Goal: Task Accomplishment & Management: Manage account settings

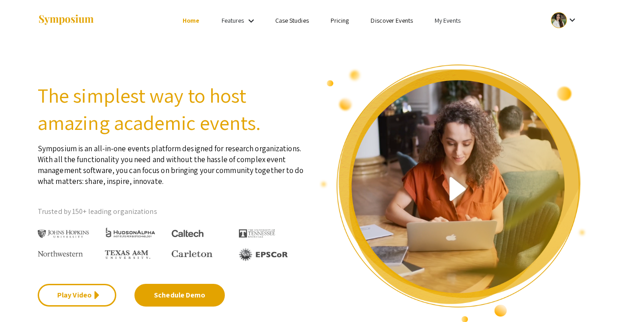
click at [443, 21] on link "My Events" at bounding box center [448, 20] width 26 height 8
click at [438, 36] on button "Events I've organized" at bounding box center [462, 41] width 78 height 22
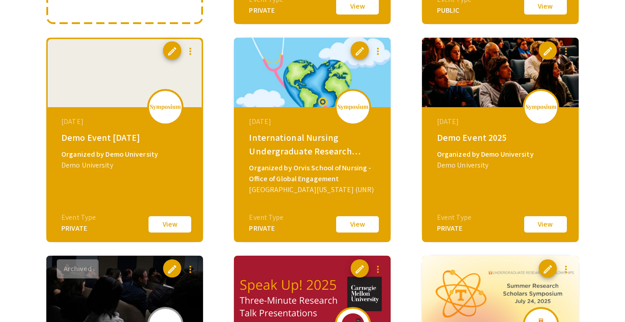
scroll to position [281, 0]
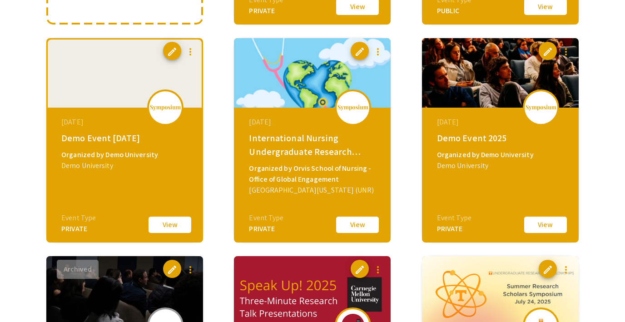
click at [171, 228] on button "View" at bounding box center [169, 224] width 45 height 19
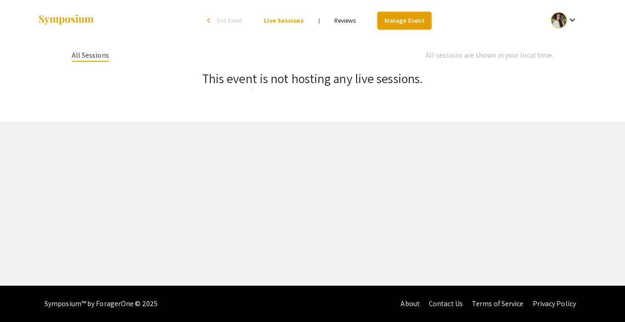
click at [400, 20] on link "Manage Event" at bounding box center [404, 21] width 54 height 18
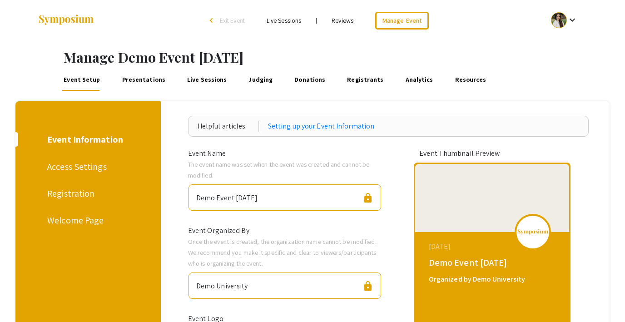
click at [80, 219] on div "Welcome Page" at bounding box center [86, 220] width 79 height 14
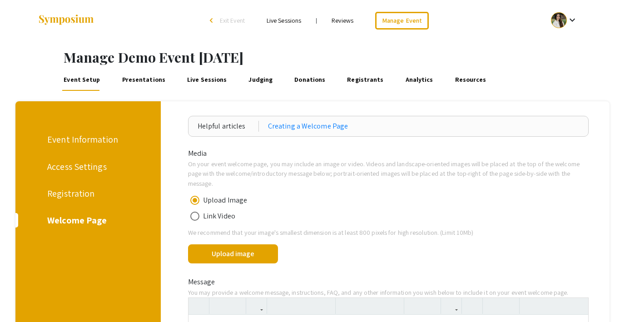
click at [240, 21] on span "Exit Event" at bounding box center [232, 20] width 25 height 8
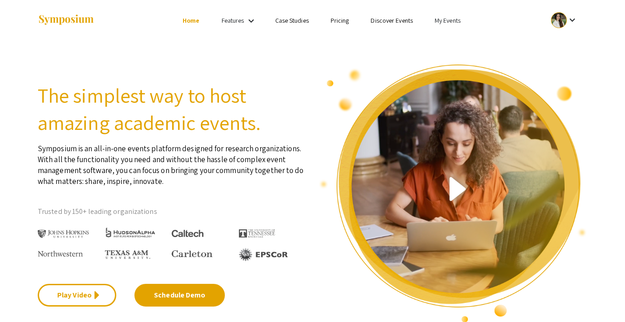
click at [449, 17] on link "My Events" at bounding box center [448, 20] width 26 height 8
click at [447, 33] on button "Events I've organized" at bounding box center [462, 41] width 78 height 22
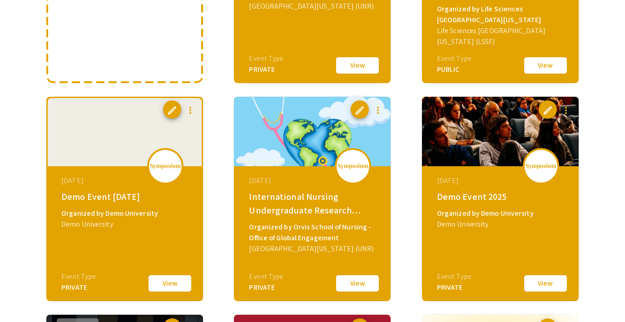
scroll to position [304, 0]
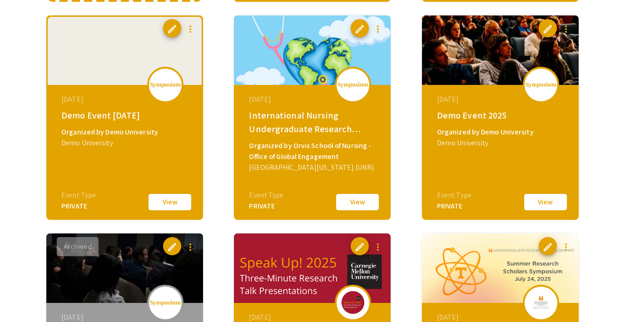
click at [529, 201] on button "View" at bounding box center [545, 202] width 45 height 19
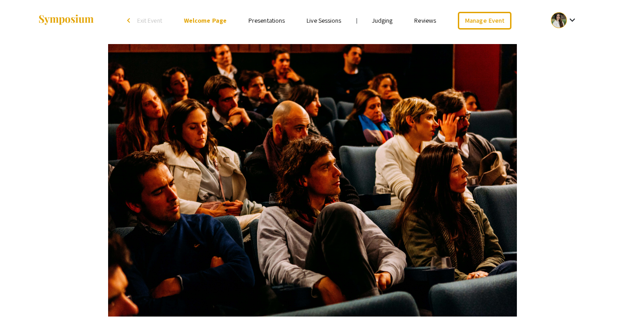
click at [270, 19] on link "Presentations" at bounding box center [266, 20] width 36 height 8
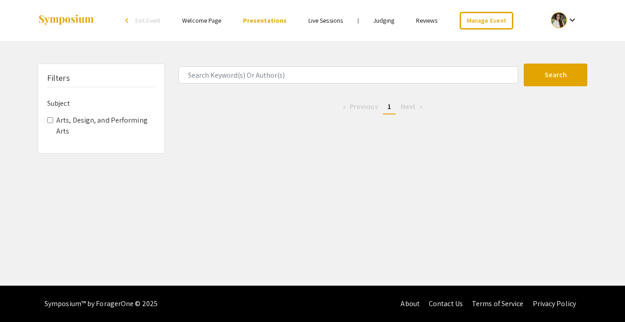
click at [322, 21] on link "Live Sessions" at bounding box center [325, 20] width 35 height 8
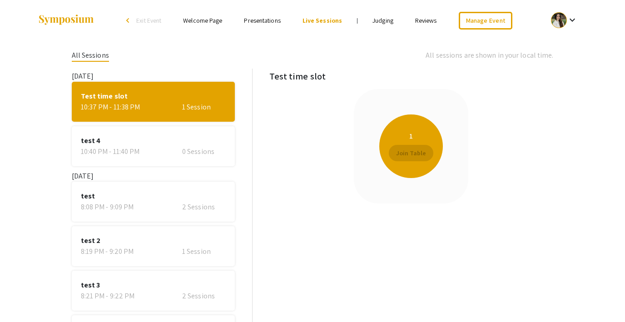
click at [274, 23] on link "Presentations" at bounding box center [262, 20] width 36 height 8
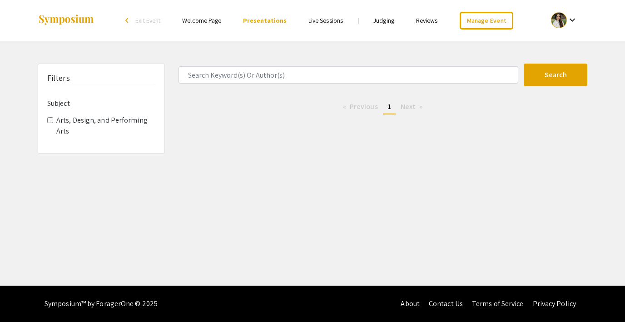
click at [197, 17] on link "Welcome Page" at bounding box center [201, 20] width 39 height 8
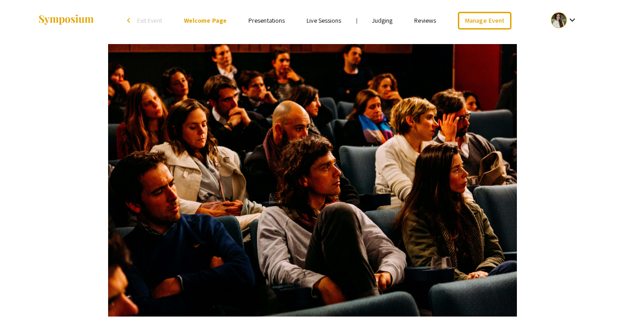
click at [147, 15] on li "arrow_back_ios Exit Event" at bounding box center [147, 20] width 52 height 11
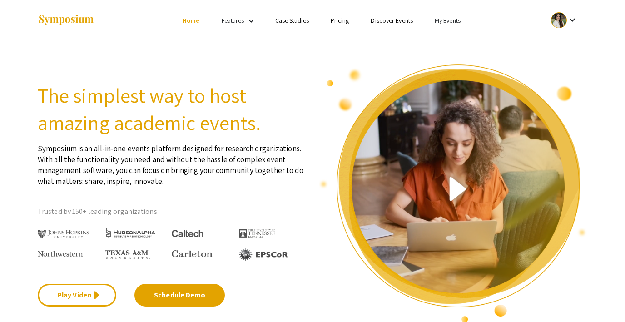
click at [449, 22] on link "My Events" at bounding box center [448, 20] width 26 height 8
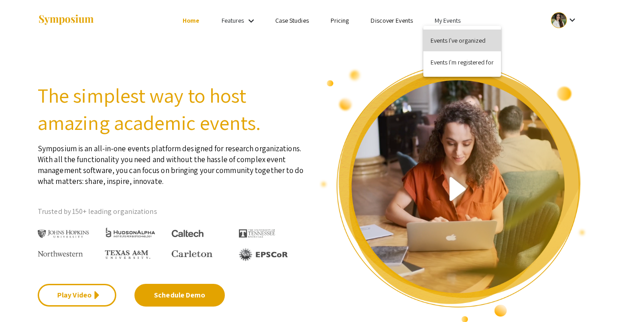
click at [454, 39] on button "Events I've organized" at bounding box center [462, 41] width 78 height 22
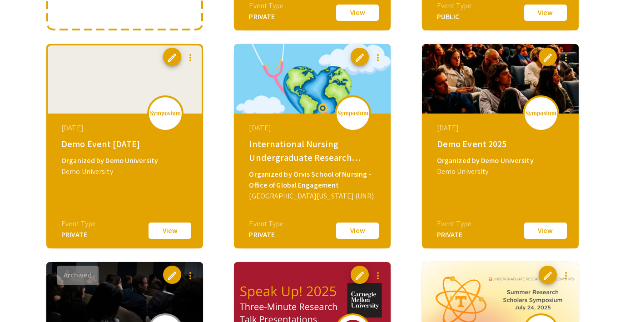
scroll to position [291, 0]
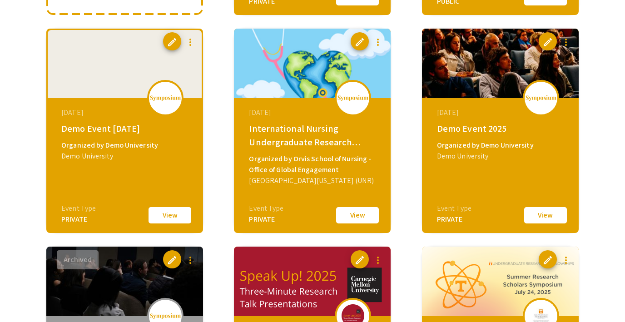
click at [548, 214] on button "View" at bounding box center [545, 215] width 45 height 19
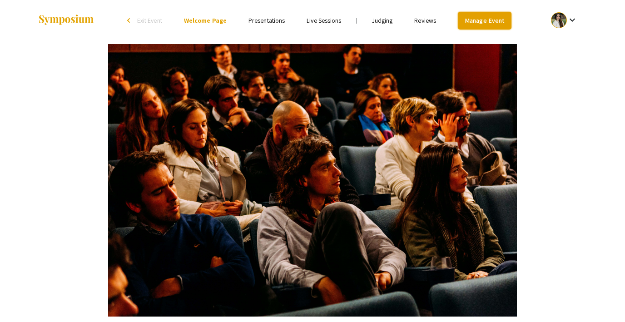
click at [478, 24] on link "Manage Event" at bounding box center [485, 21] width 54 height 18
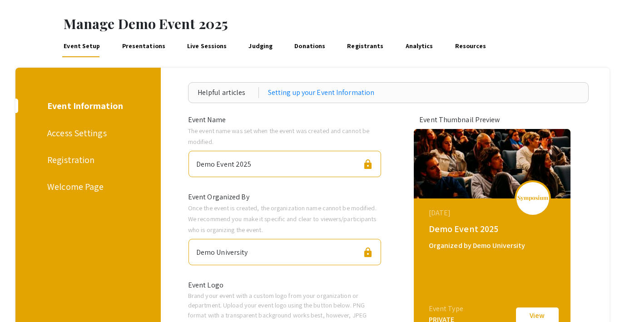
scroll to position [30, 0]
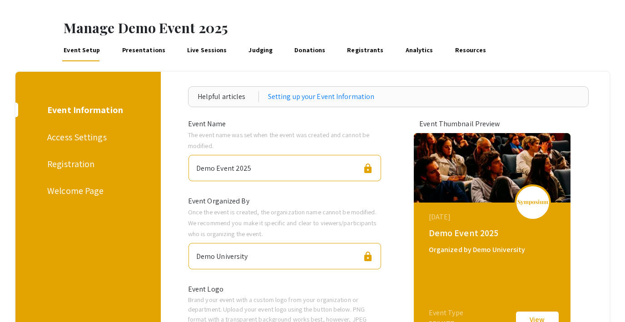
click at [138, 54] on link "Presentations" at bounding box center [143, 51] width 46 height 22
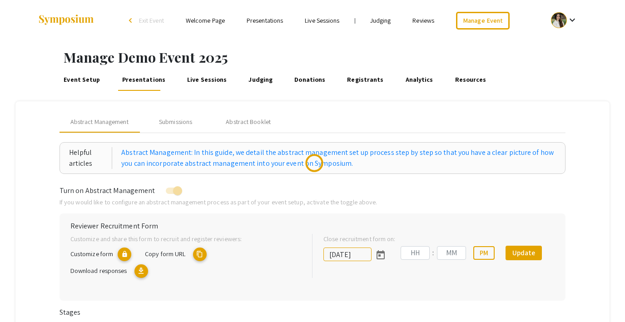
type input "[DATE]"
type input "07"
type input "00"
click at [185, 119] on div "Submissions" at bounding box center [175, 122] width 33 height 10
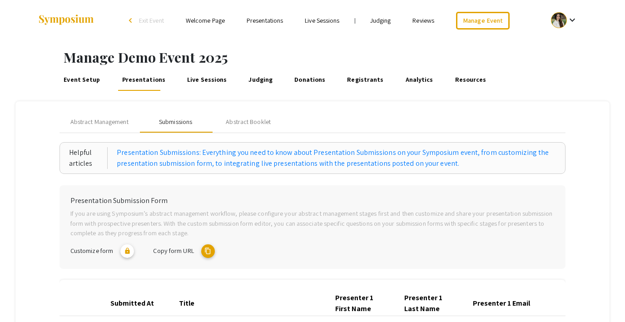
scroll to position [17, 0]
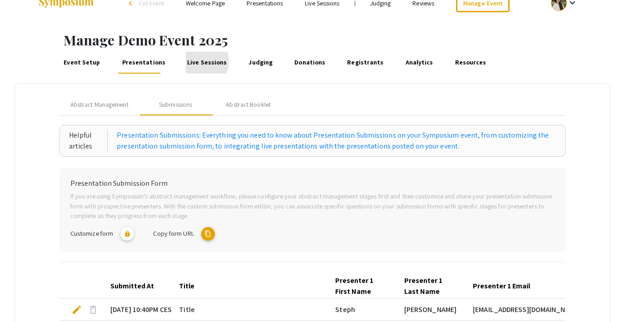
click at [191, 61] on link "Live Sessions" at bounding box center [207, 63] width 43 height 22
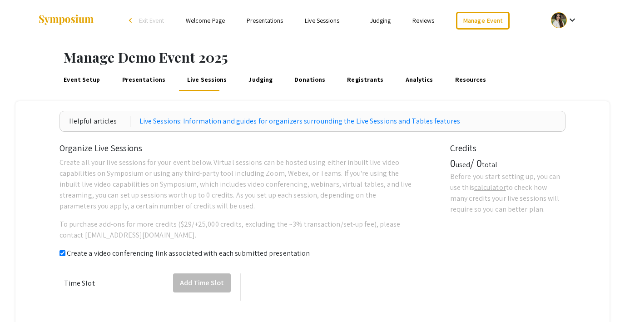
checkbox input "true"
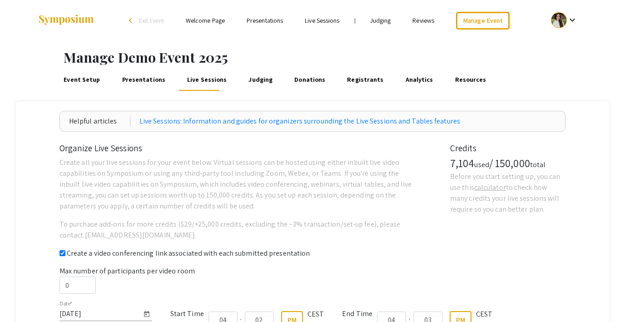
click at [151, 80] on link "Presentations" at bounding box center [143, 80] width 46 height 22
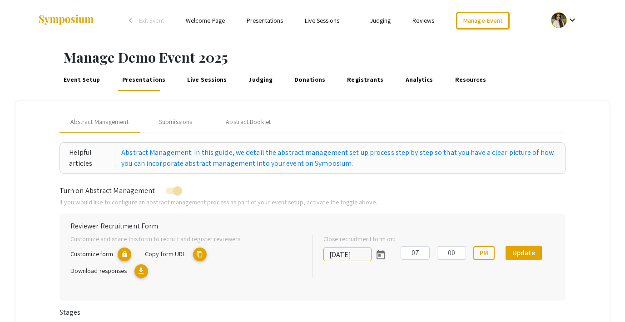
click at [89, 75] on link "Event Setup" at bounding box center [82, 80] width 40 height 22
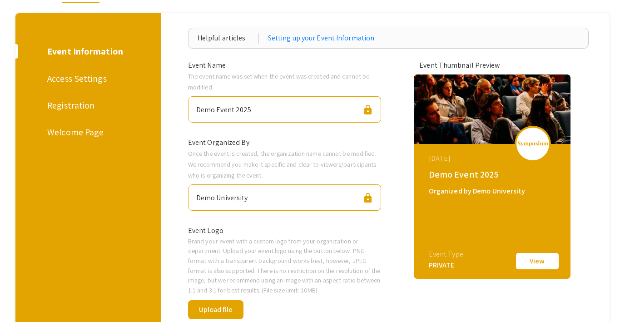
scroll to position [93, 0]
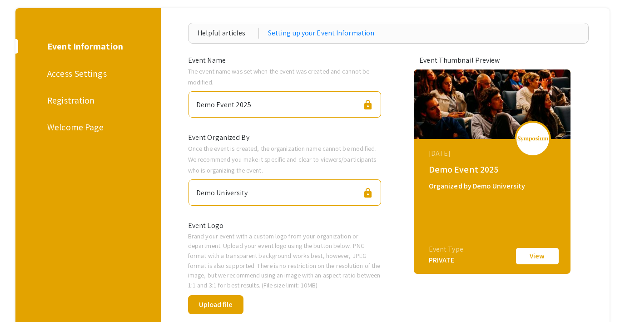
click at [90, 69] on div "Access Settings" at bounding box center [86, 74] width 79 height 14
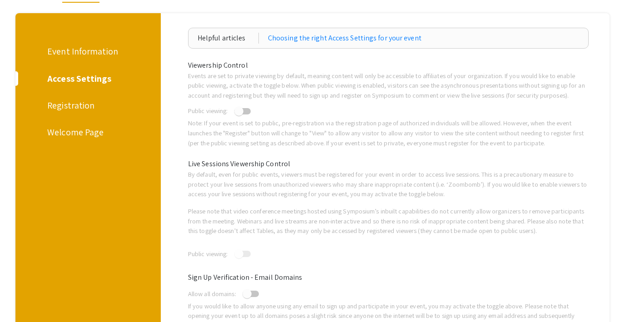
scroll to position [94, 0]
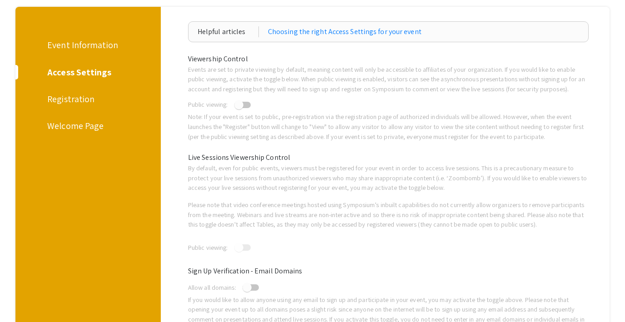
click at [76, 97] on div "Registration" at bounding box center [86, 99] width 79 height 14
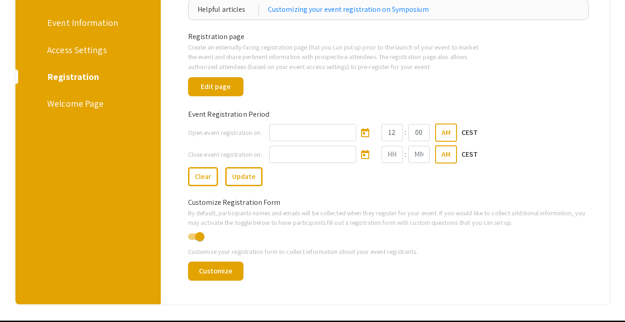
scroll to position [78, 0]
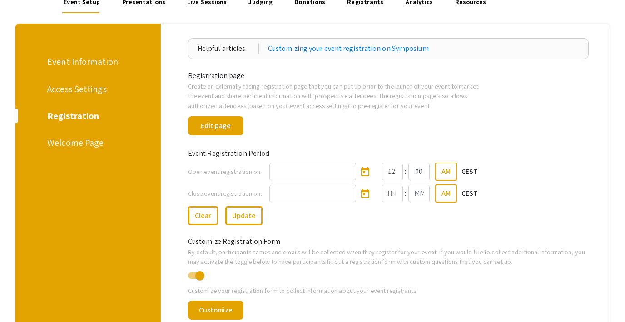
click at [59, 145] on div "Welcome Page" at bounding box center [86, 143] width 79 height 14
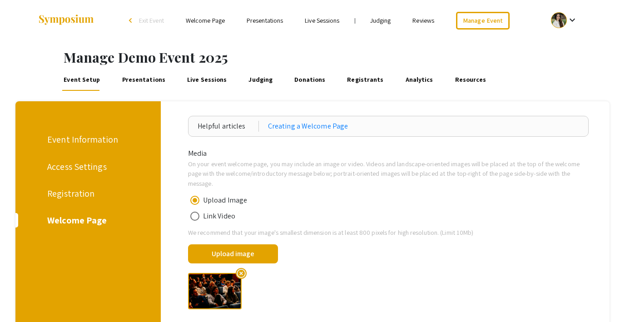
click at [93, 143] on div "Event Information" at bounding box center [86, 140] width 79 height 14
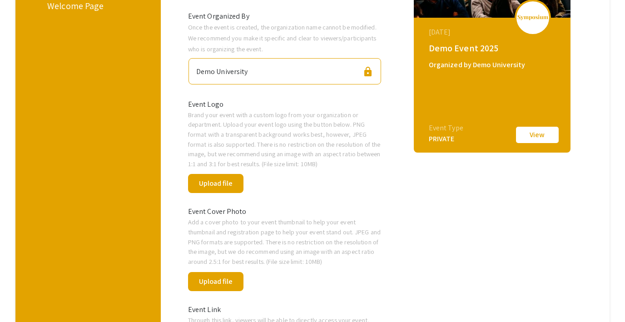
scroll to position [246, 0]
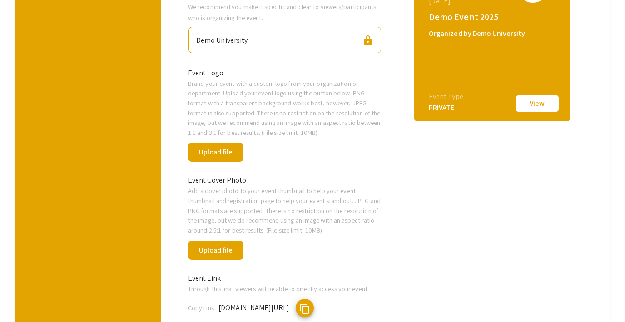
click at [470, 167] on div "Event Thumbnail Preview [DATE] Demo Event 2025 Organized by Demo University Eve…" at bounding box center [491, 239] width 173 height 675
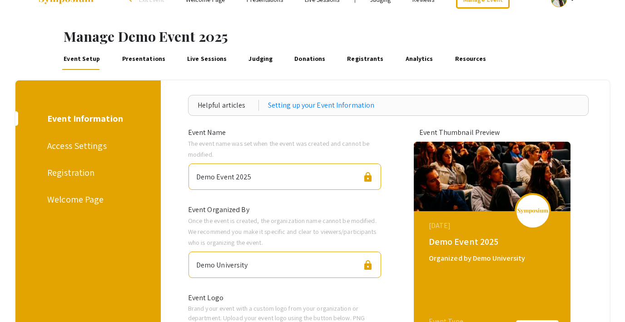
scroll to position [0, 0]
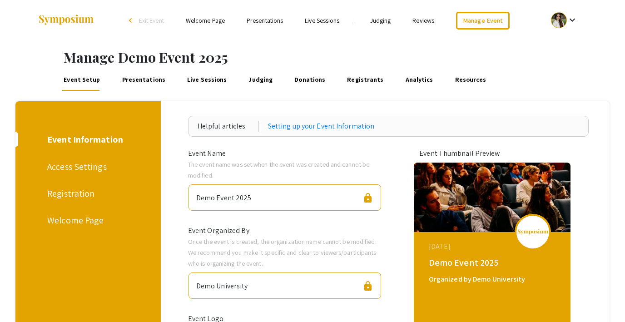
click at [79, 166] on div "Access Settings" at bounding box center [86, 167] width 79 height 14
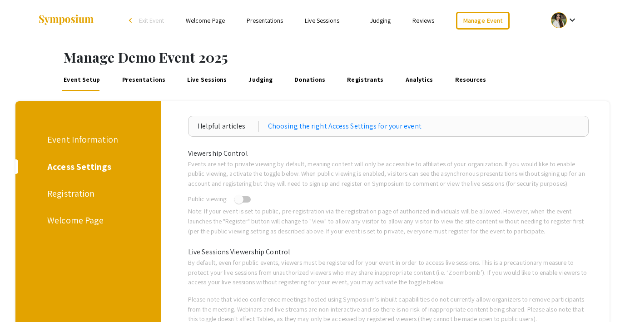
click at [67, 197] on div "Registration" at bounding box center [86, 194] width 79 height 14
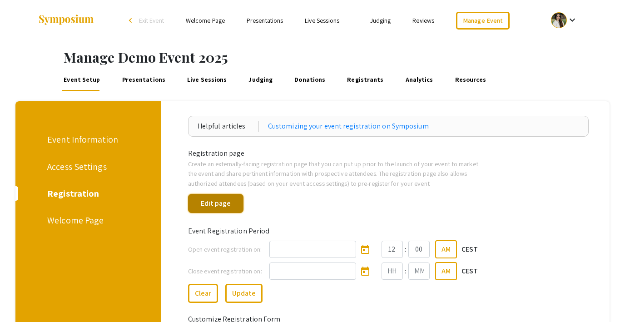
click at [215, 203] on button "Edit page" at bounding box center [215, 203] width 55 height 19
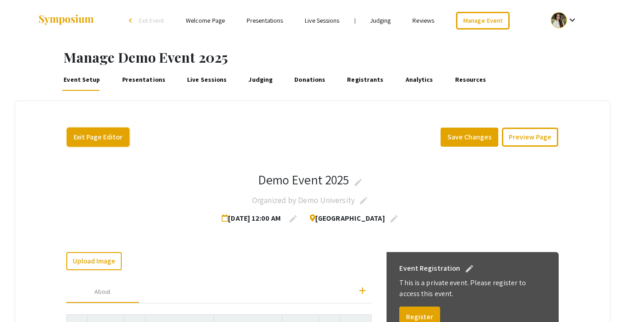
click at [96, 141] on button "Exit Page Editor" at bounding box center [98, 137] width 63 height 19
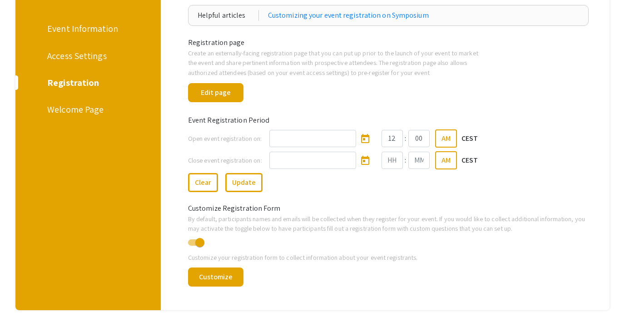
scroll to position [112, 0]
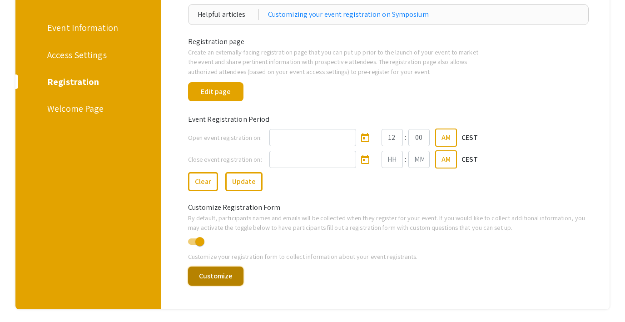
click at [215, 279] on button "Customize" at bounding box center [215, 276] width 55 height 19
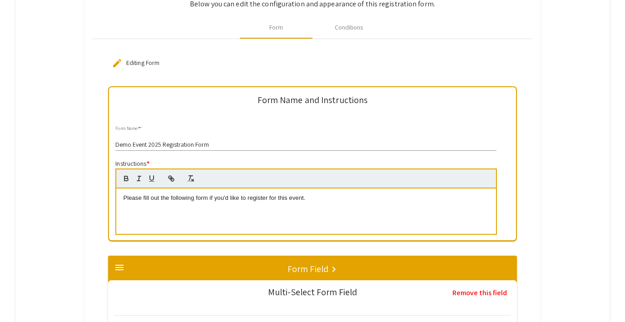
scroll to position [109, 0]
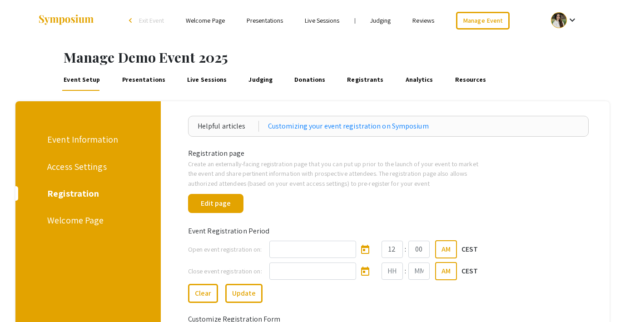
click at [127, 78] on link "Presentations" at bounding box center [143, 80] width 46 height 22
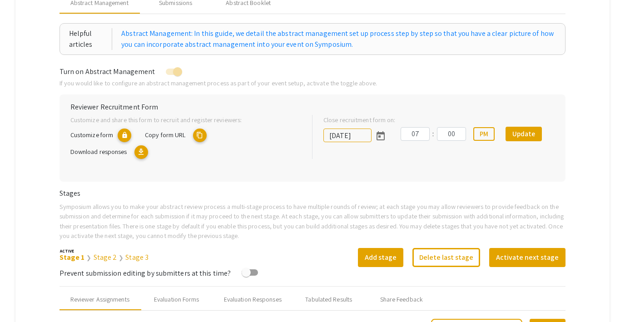
scroll to position [92, 0]
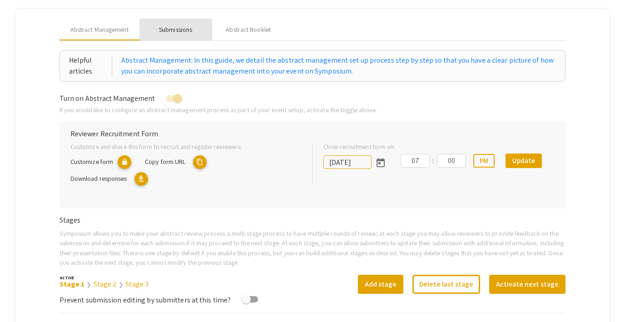
click at [186, 37] on div "Submissions" at bounding box center [175, 30] width 73 height 22
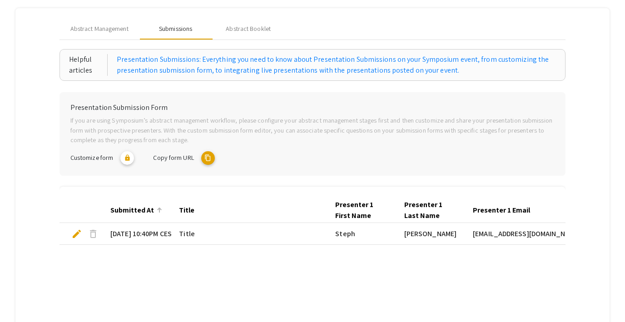
scroll to position [90, 0]
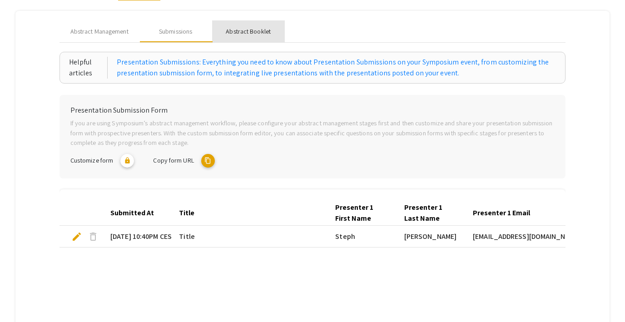
click at [256, 31] on div "Abstract Booklet" at bounding box center [248, 32] width 45 height 10
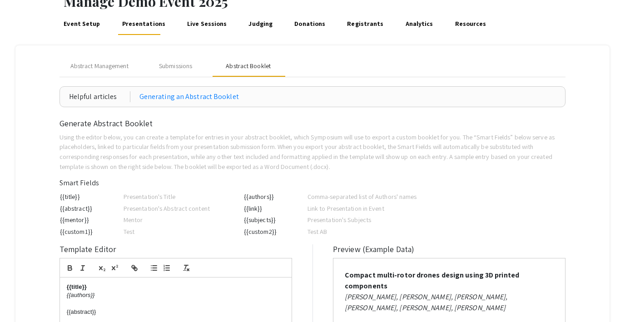
scroll to position [0, 0]
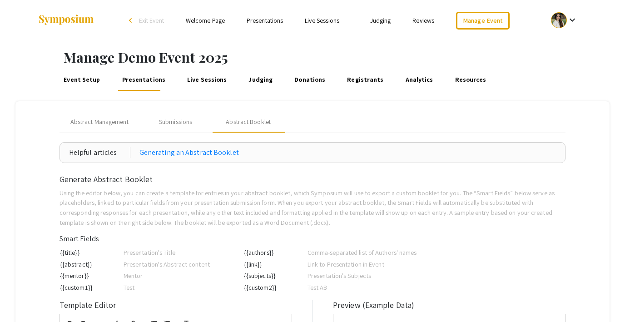
click at [319, 24] on link "Live Sessions" at bounding box center [322, 20] width 35 height 8
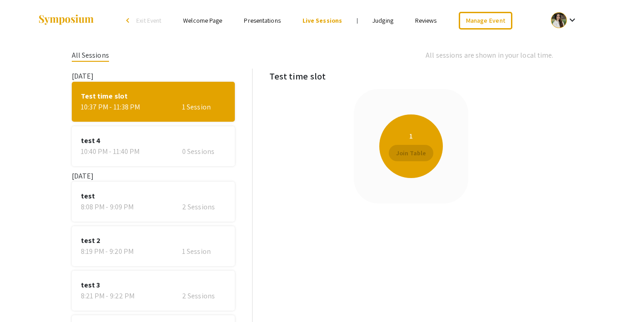
scroll to position [6, 0]
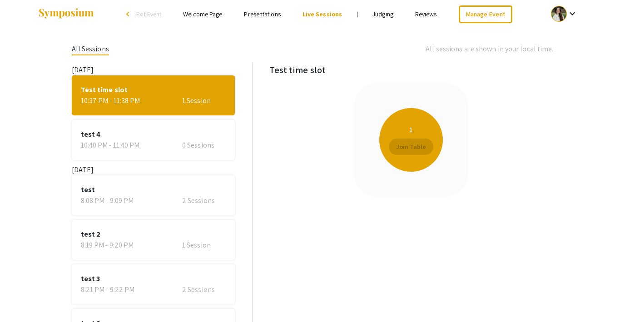
click at [153, 137] on span "test 4" at bounding box center [153, 134] width 145 height 11
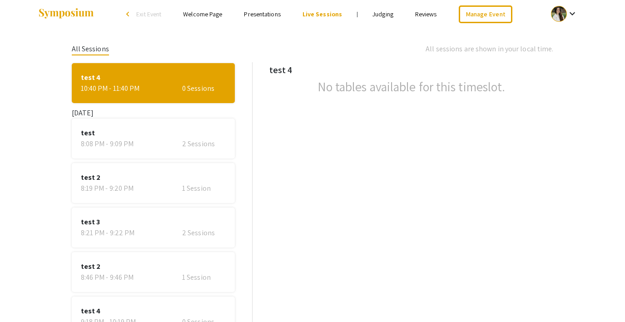
scroll to position [63, 0]
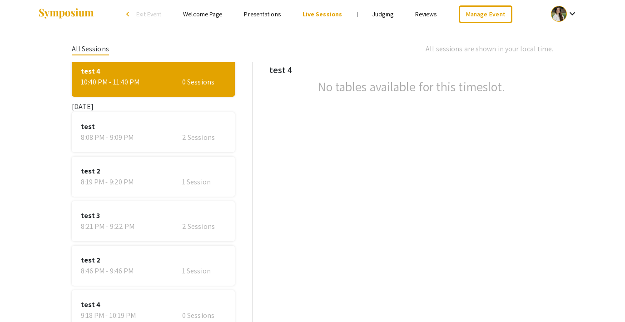
click at [176, 130] on span "test" at bounding box center [153, 126] width 145 height 11
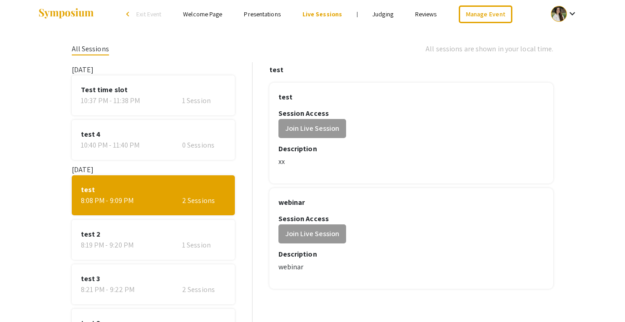
scroll to position [0, 0]
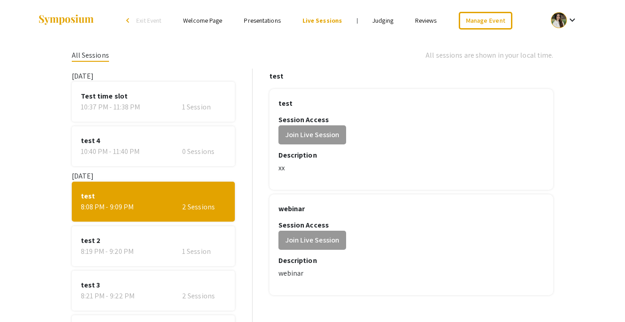
click at [152, 17] on span "Exit Event" at bounding box center [148, 20] width 25 height 8
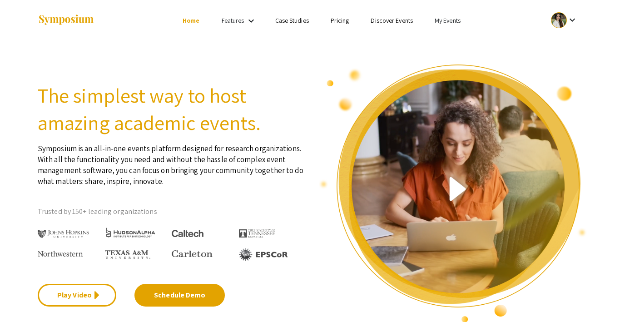
click at [446, 20] on link "My Events" at bounding box center [448, 20] width 26 height 8
click at [446, 36] on button "Events I've organized" at bounding box center [462, 41] width 78 height 22
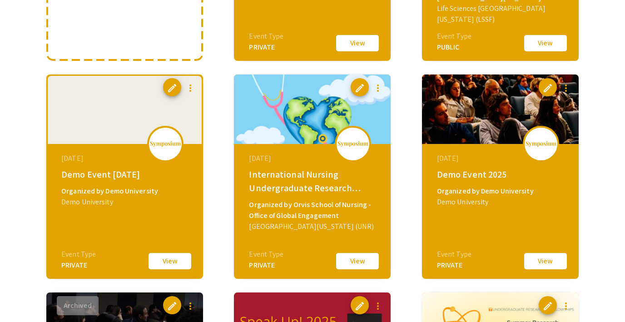
scroll to position [252, 0]
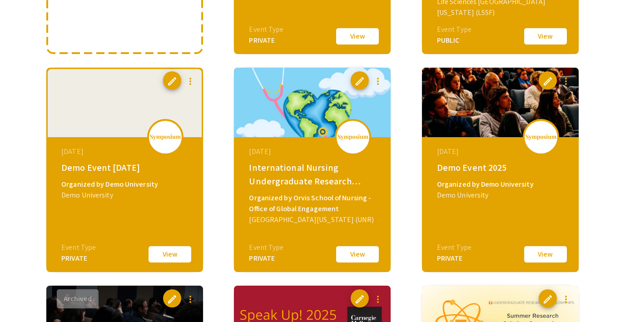
click at [542, 260] on button "View" at bounding box center [545, 254] width 45 height 19
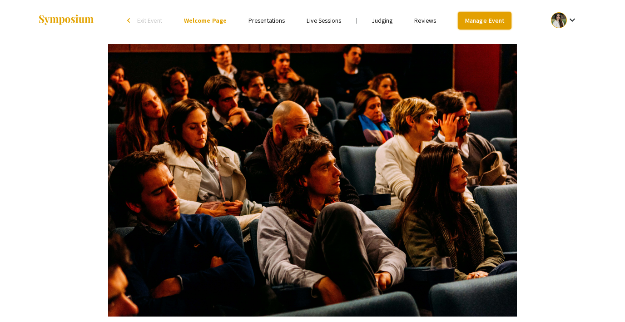
click at [478, 22] on link "Manage Event" at bounding box center [485, 21] width 54 height 18
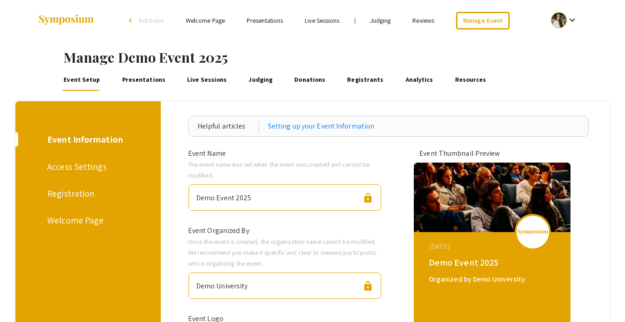
click at [61, 188] on div "Registration" at bounding box center [86, 194] width 79 height 14
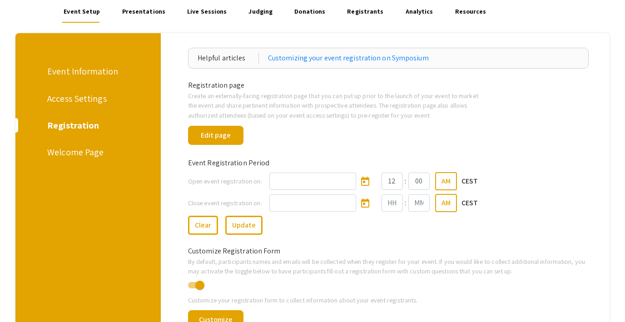
scroll to position [67, 0]
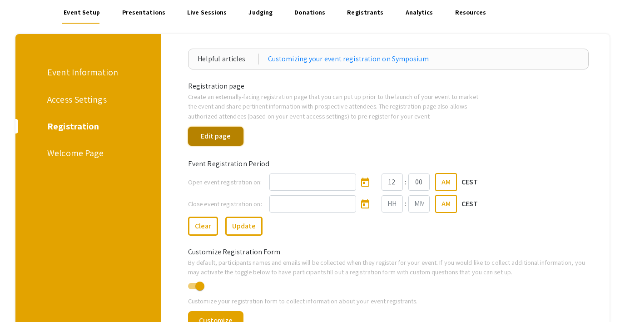
click at [212, 130] on button "Edit page" at bounding box center [215, 136] width 55 height 19
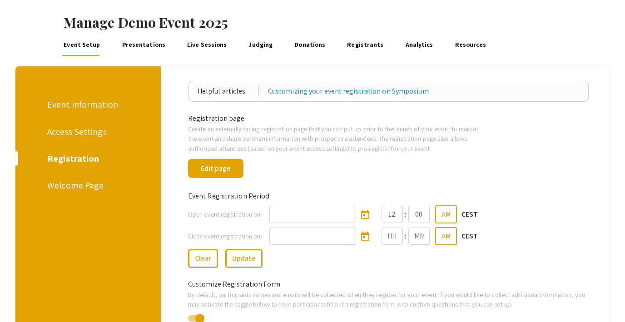
scroll to position [35, 0]
click at [203, 169] on button "Edit page" at bounding box center [215, 168] width 55 height 19
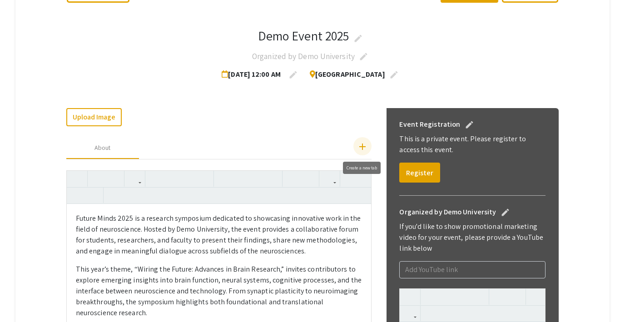
click at [361, 146] on mat-icon "add" at bounding box center [362, 146] width 11 height 11
click at [177, 147] on div "Custom Tab" at bounding box center [174, 148] width 31 height 10
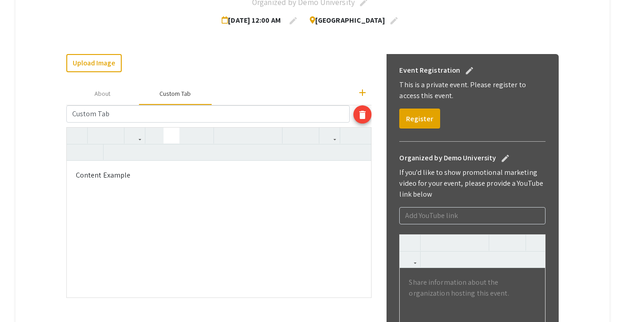
scroll to position [202, 0]
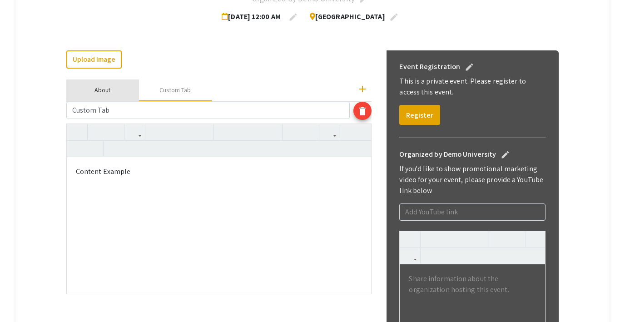
click at [109, 90] on div "About" at bounding box center [102, 90] width 16 height 10
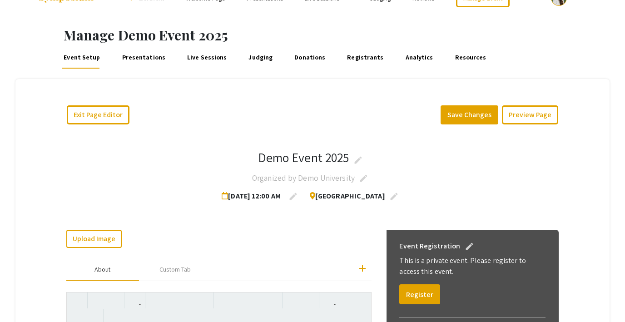
scroll to position [0, 0]
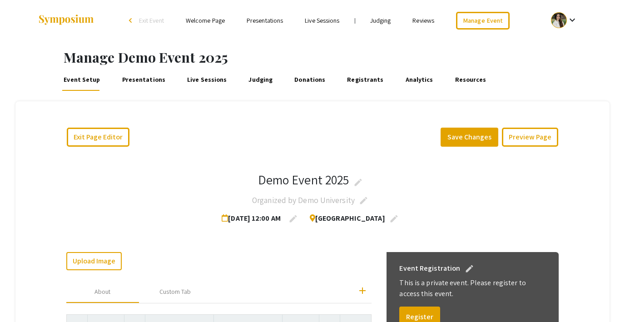
click at [138, 79] on link "Presentations" at bounding box center [143, 80] width 46 height 22
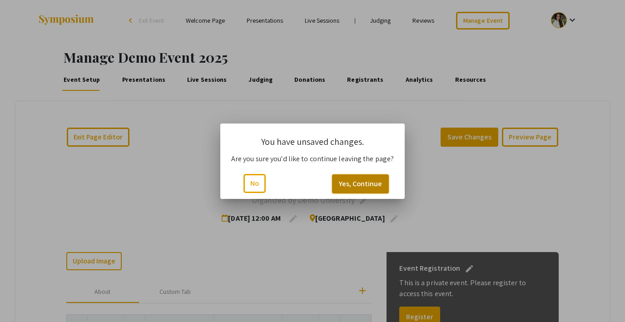
click at [354, 182] on button "Yes, Continue" at bounding box center [360, 183] width 57 height 19
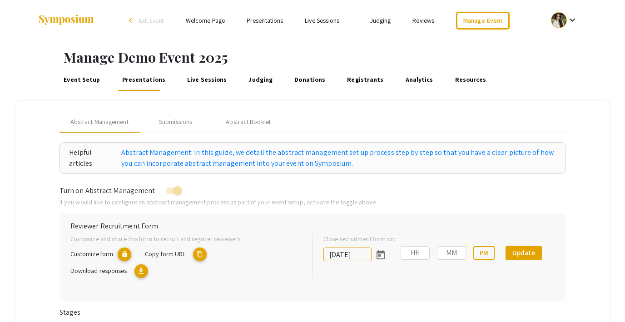
type input "[DATE]"
type input "07"
type input "00"
click at [196, 77] on link "Live Sessions" at bounding box center [207, 80] width 43 height 22
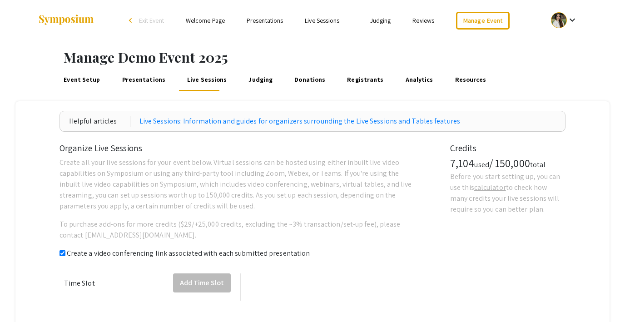
checkbox input "true"
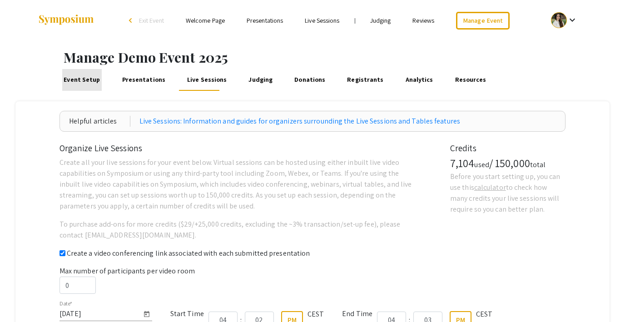
click at [83, 77] on link "Event Setup" at bounding box center [82, 80] width 40 height 22
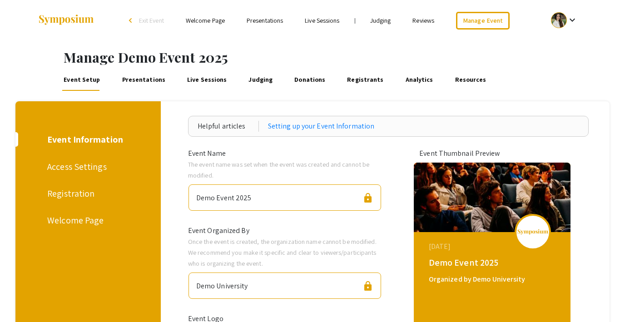
click at [95, 164] on div "Access Settings" at bounding box center [86, 167] width 79 height 14
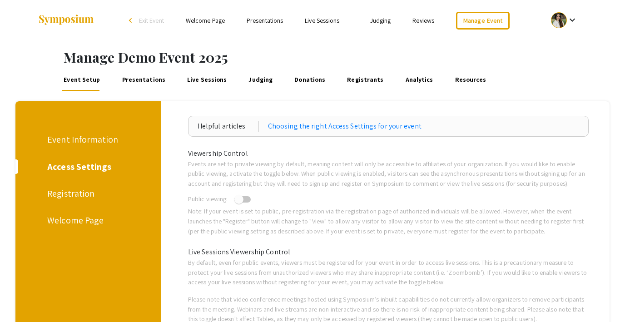
click at [76, 195] on div "Registration" at bounding box center [86, 194] width 79 height 14
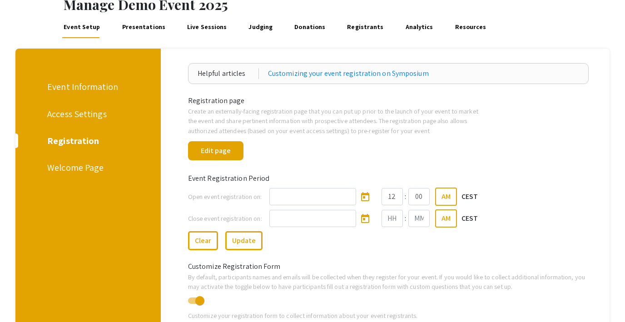
scroll to position [53, 0]
click at [223, 150] on button "Edit page" at bounding box center [215, 150] width 55 height 19
